Goal: Task Accomplishment & Management: Manage account settings

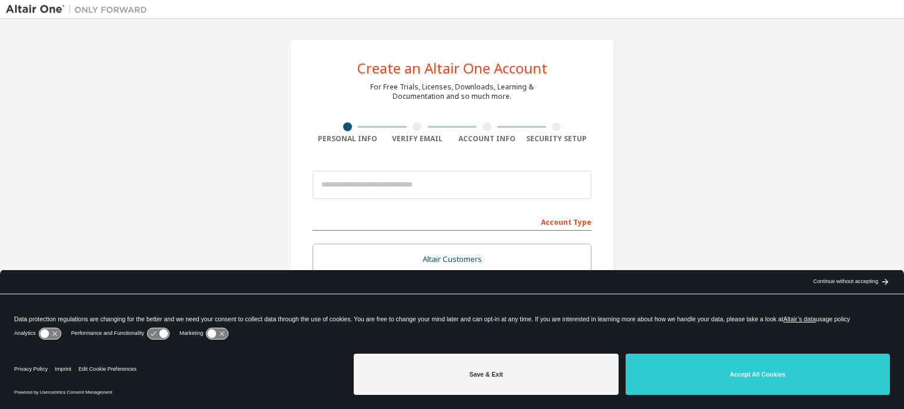
scroll to position [59, 0]
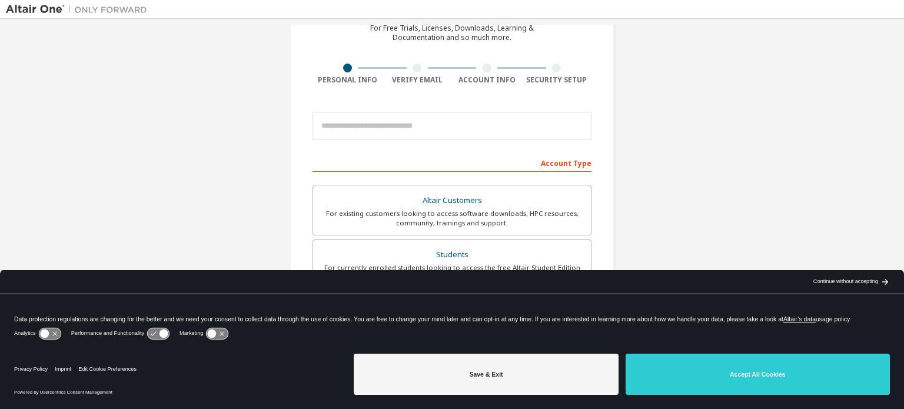
click at [822, 282] on div "Continue without accepting" at bounding box center [845, 281] width 65 height 9
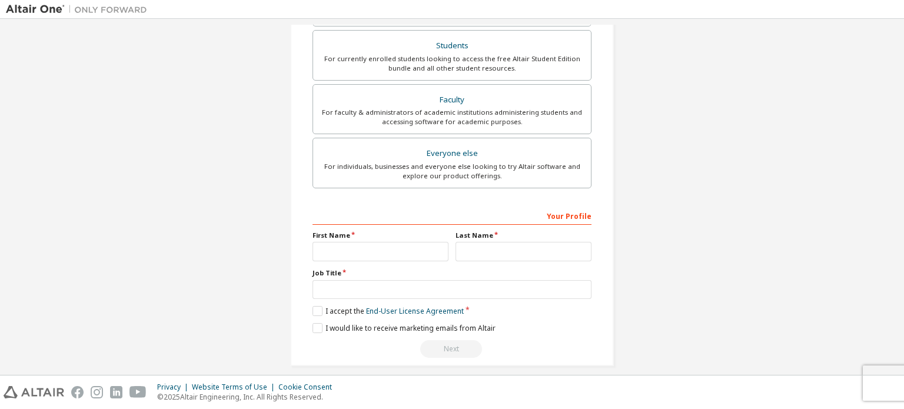
scroll to position [276, 0]
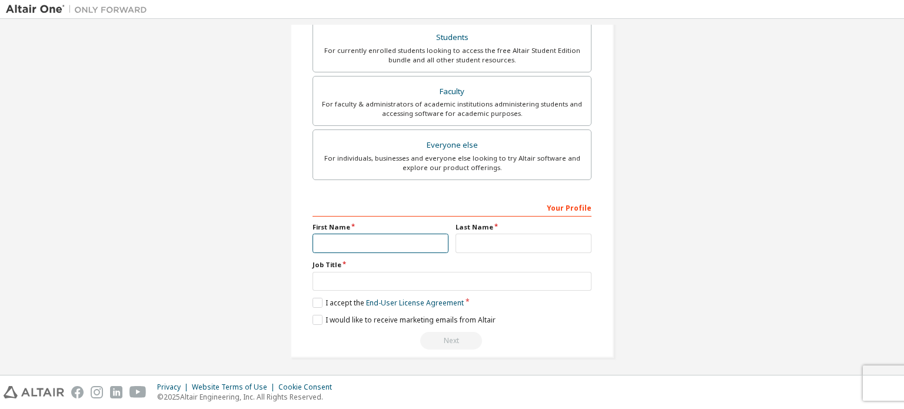
click at [402, 234] on input "text" at bounding box center [380, 243] width 136 height 19
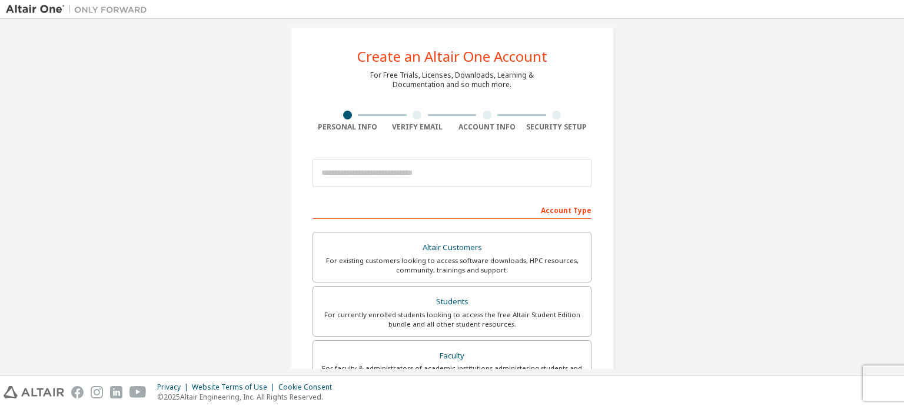
scroll to position [0, 0]
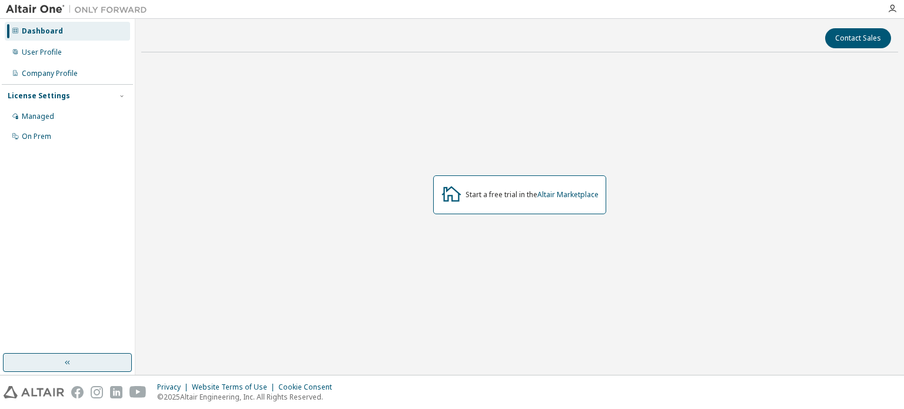
click at [94, 359] on button "button" at bounding box center [67, 362] width 129 height 19
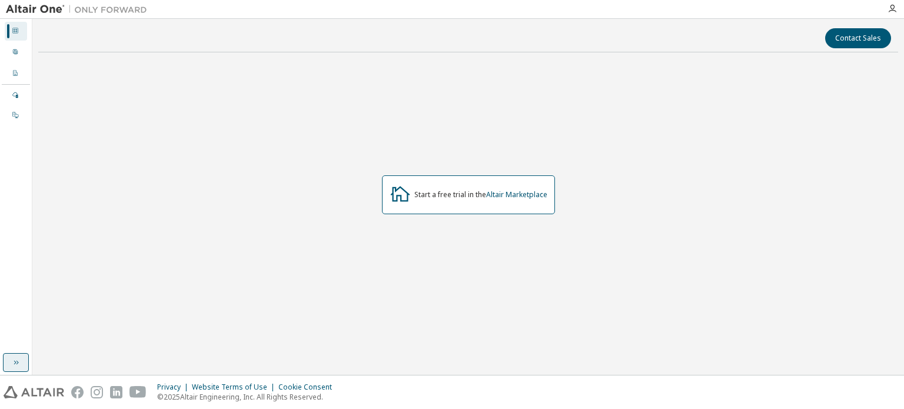
click at [21, 366] on button "button" at bounding box center [16, 362] width 26 height 19
